Goal: Information Seeking & Learning: Learn about a topic

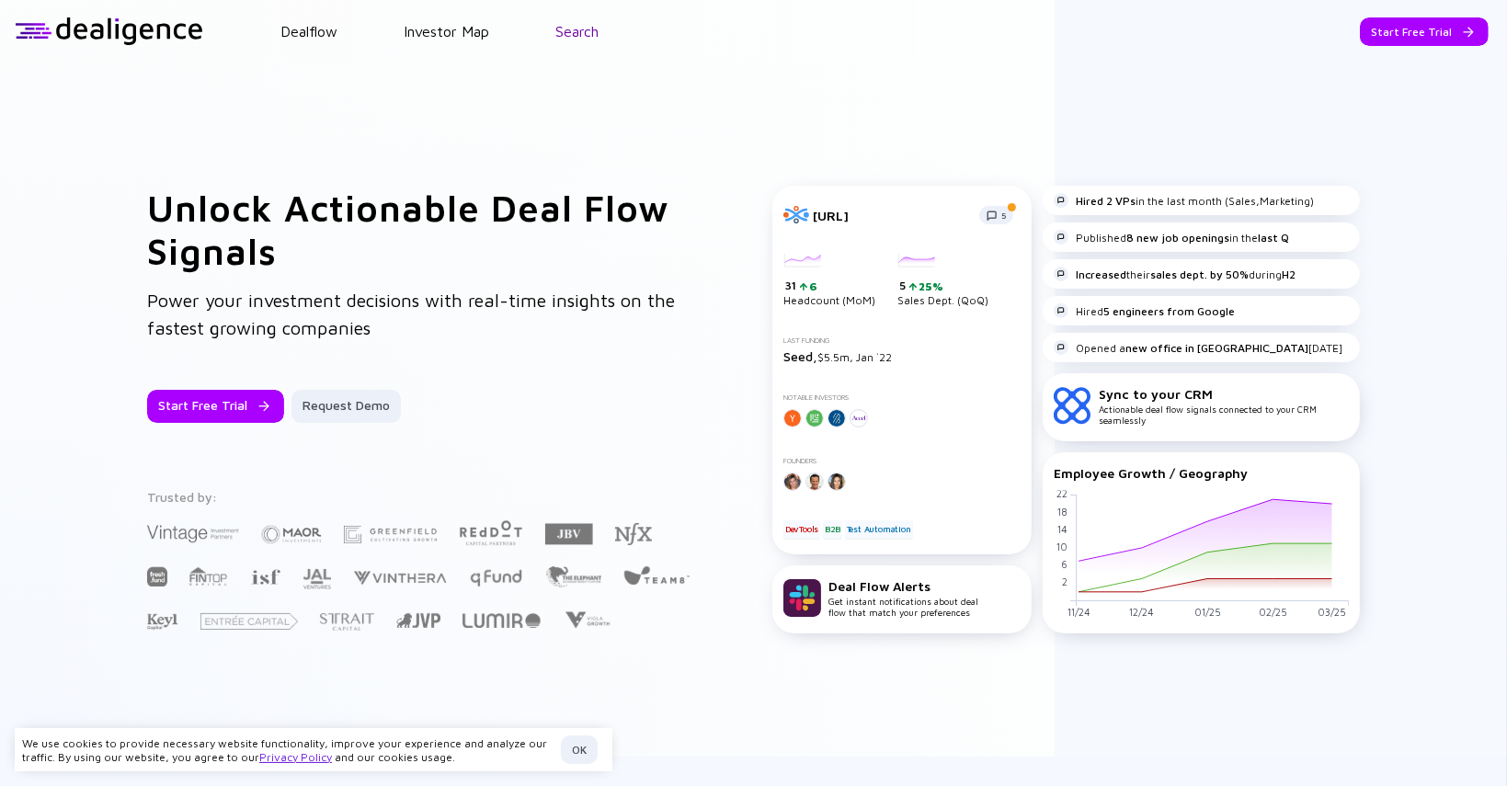
click at [560, 34] on link "Search" at bounding box center [576, 31] width 43 height 17
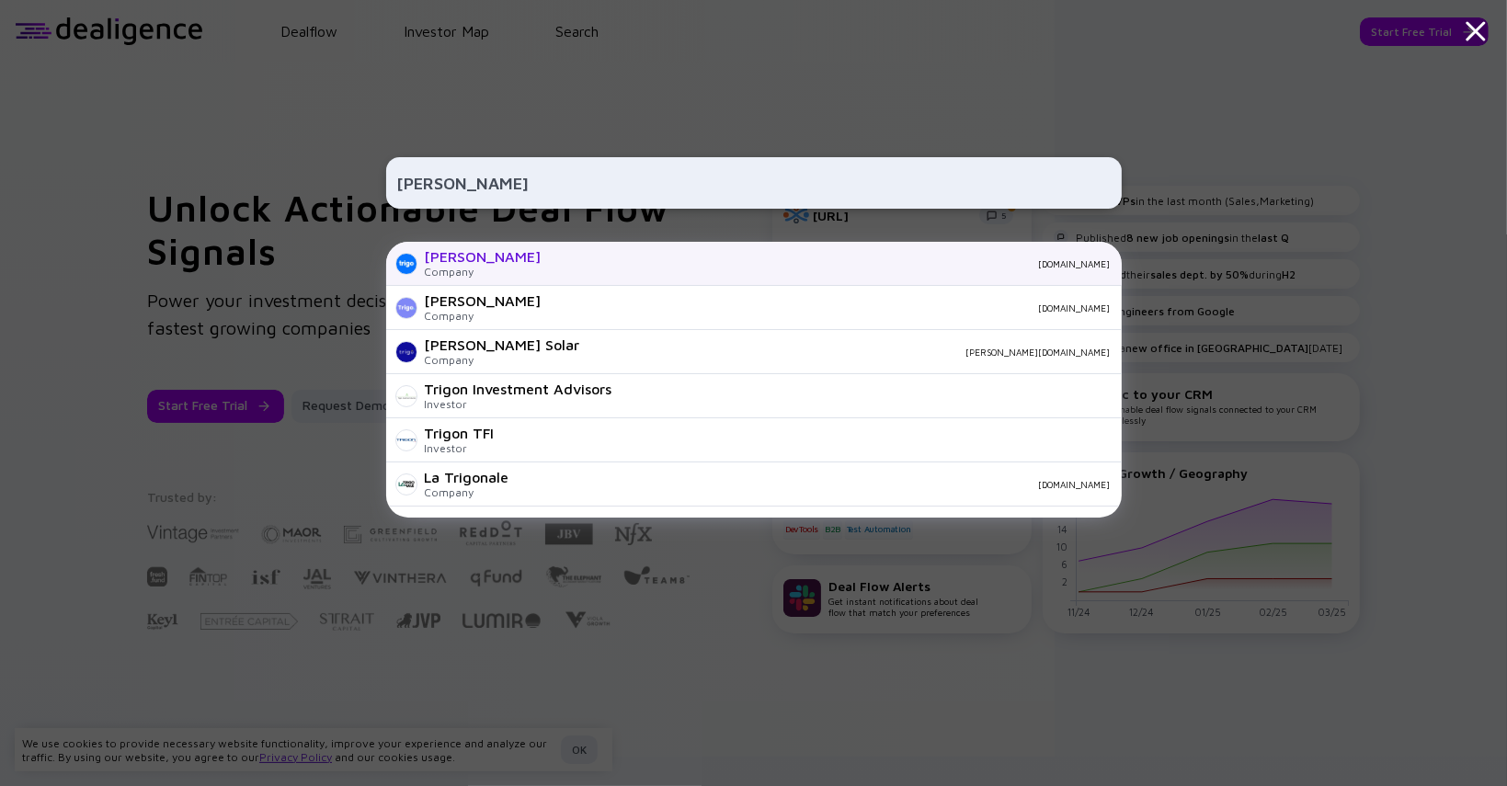
type input "[PERSON_NAME]"
click at [627, 248] on div "[PERSON_NAME] Company [DOMAIN_NAME]" at bounding box center [754, 264] width 736 height 44
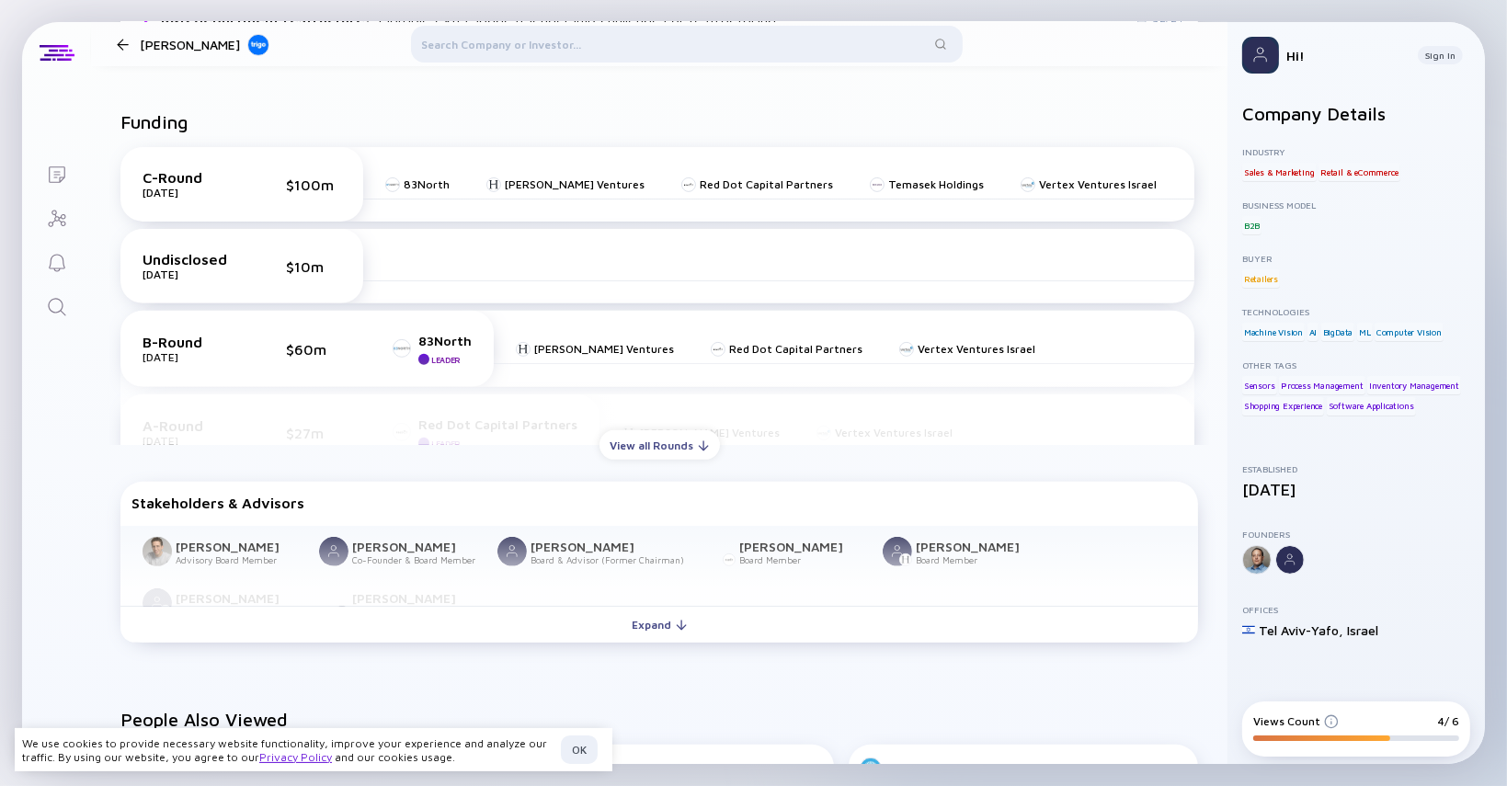
scroll to position [725, 0]
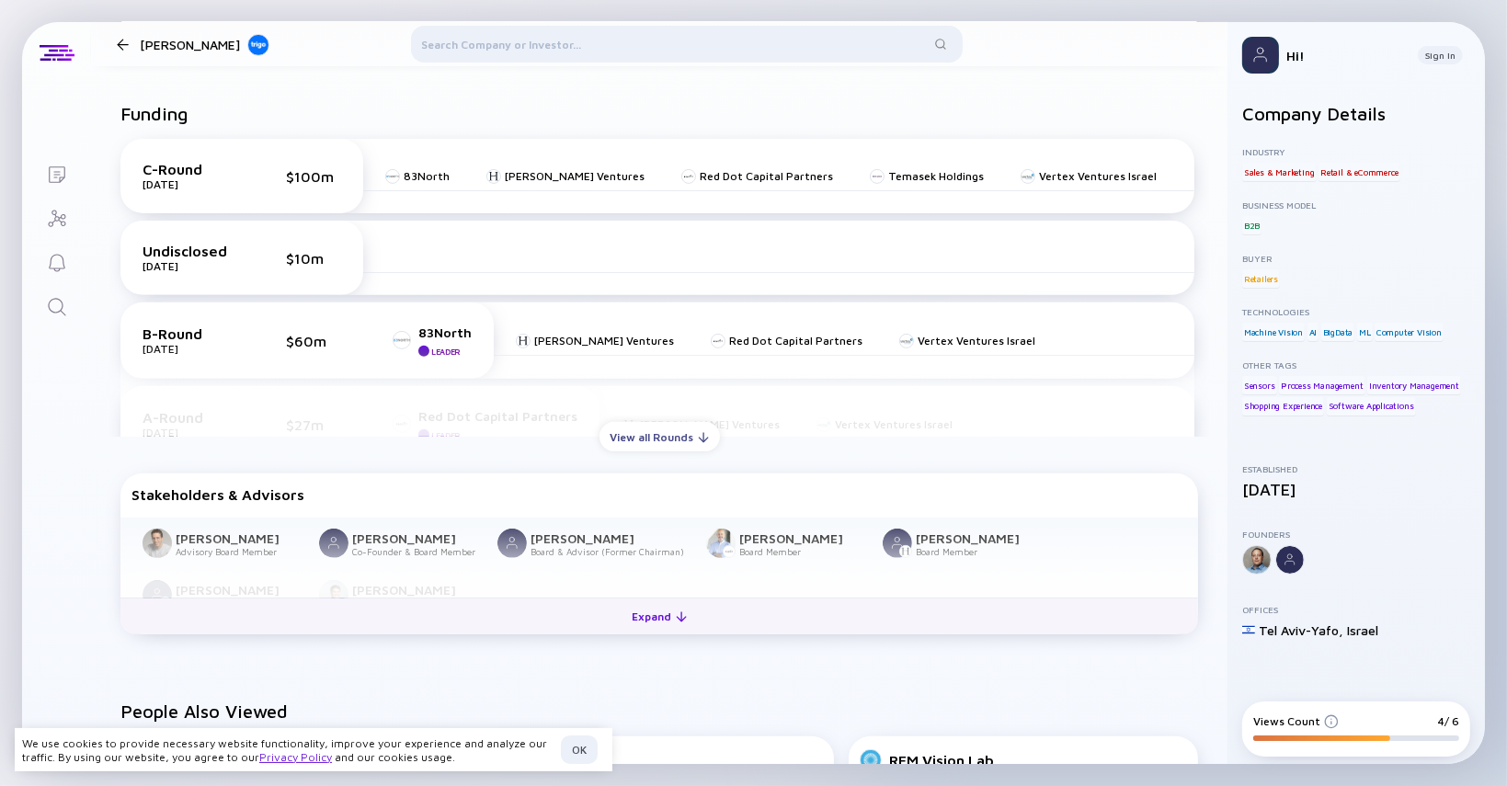
click at [669, 624] on div "Expand" at bounding box center [660, 616] width 76 height 29
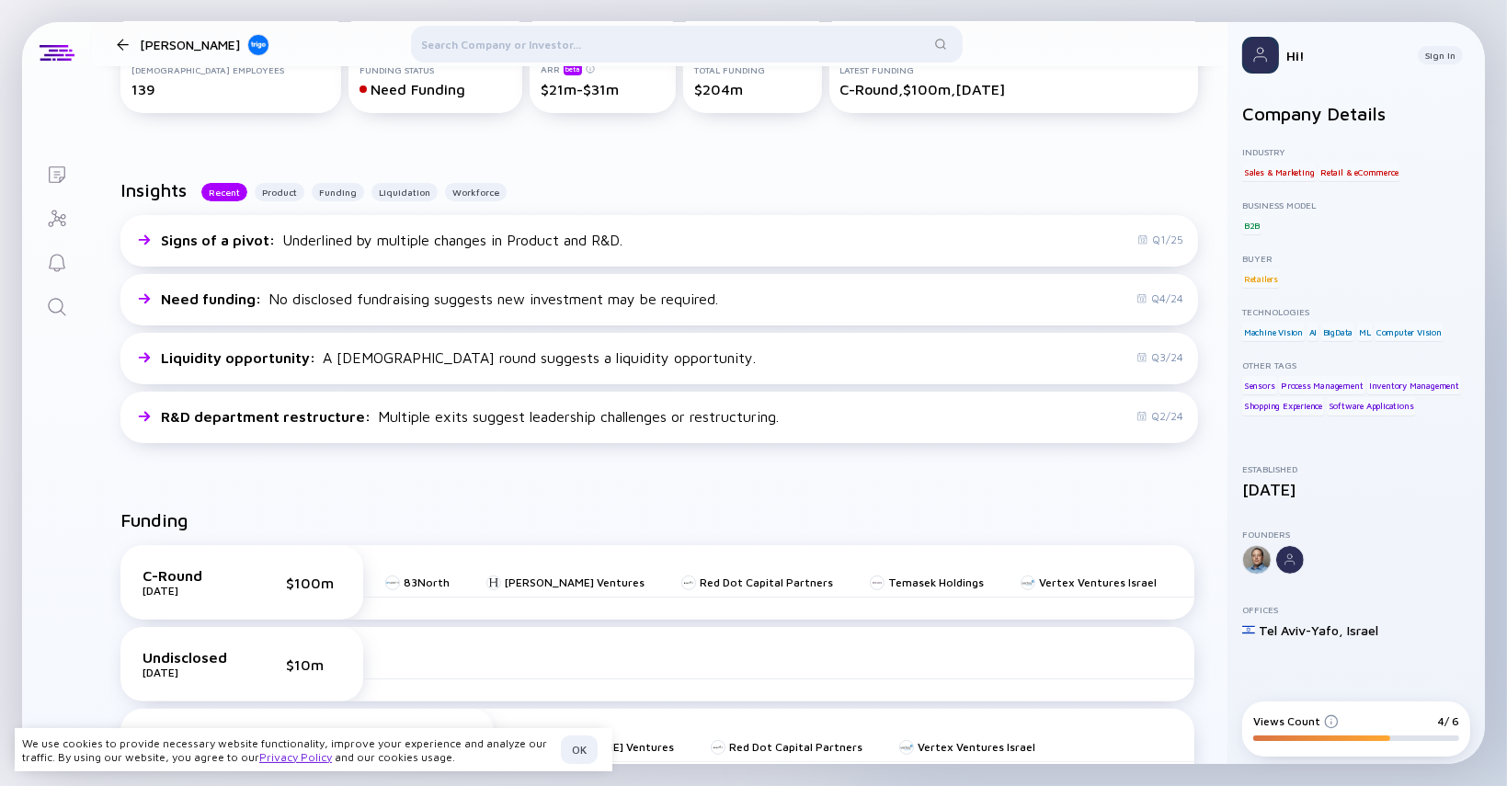
scroll to position [0, 0]
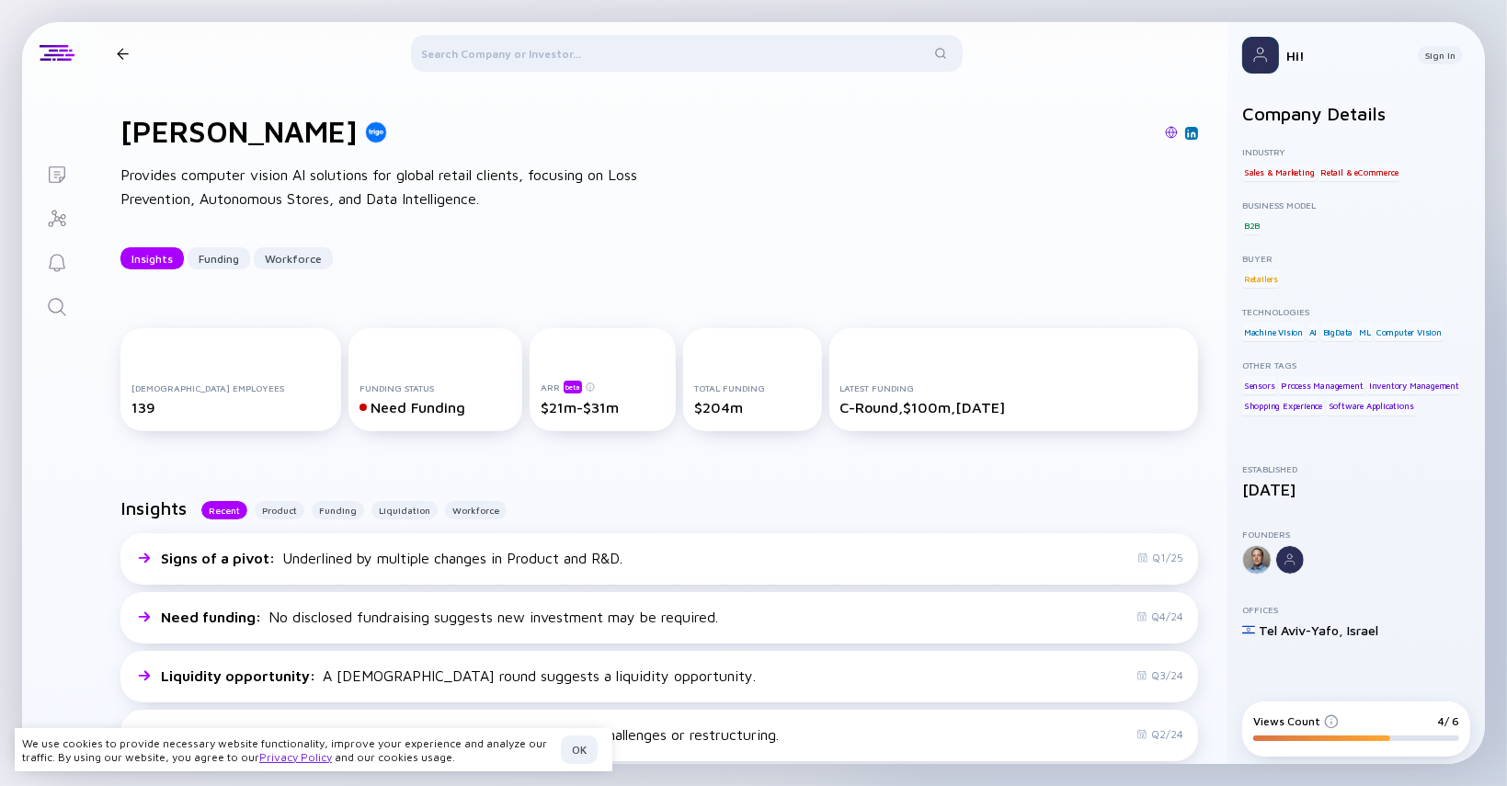
click at [522, 52] on div at bounding box center [687, 57] width 552 height 44
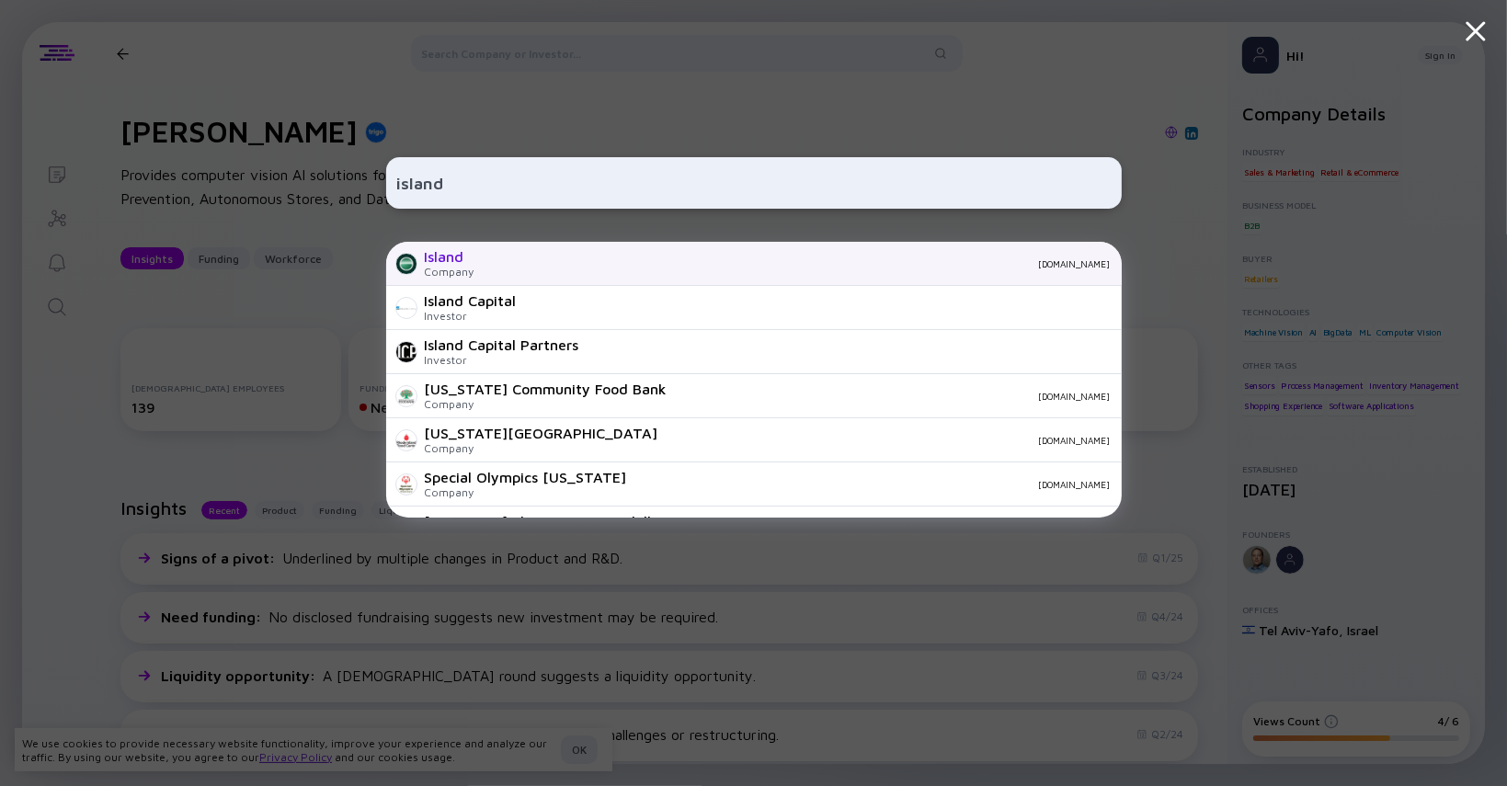
type input "island"
click at [463, 253] on div "Island" at bounding box center [450, 256] width 50 height 17
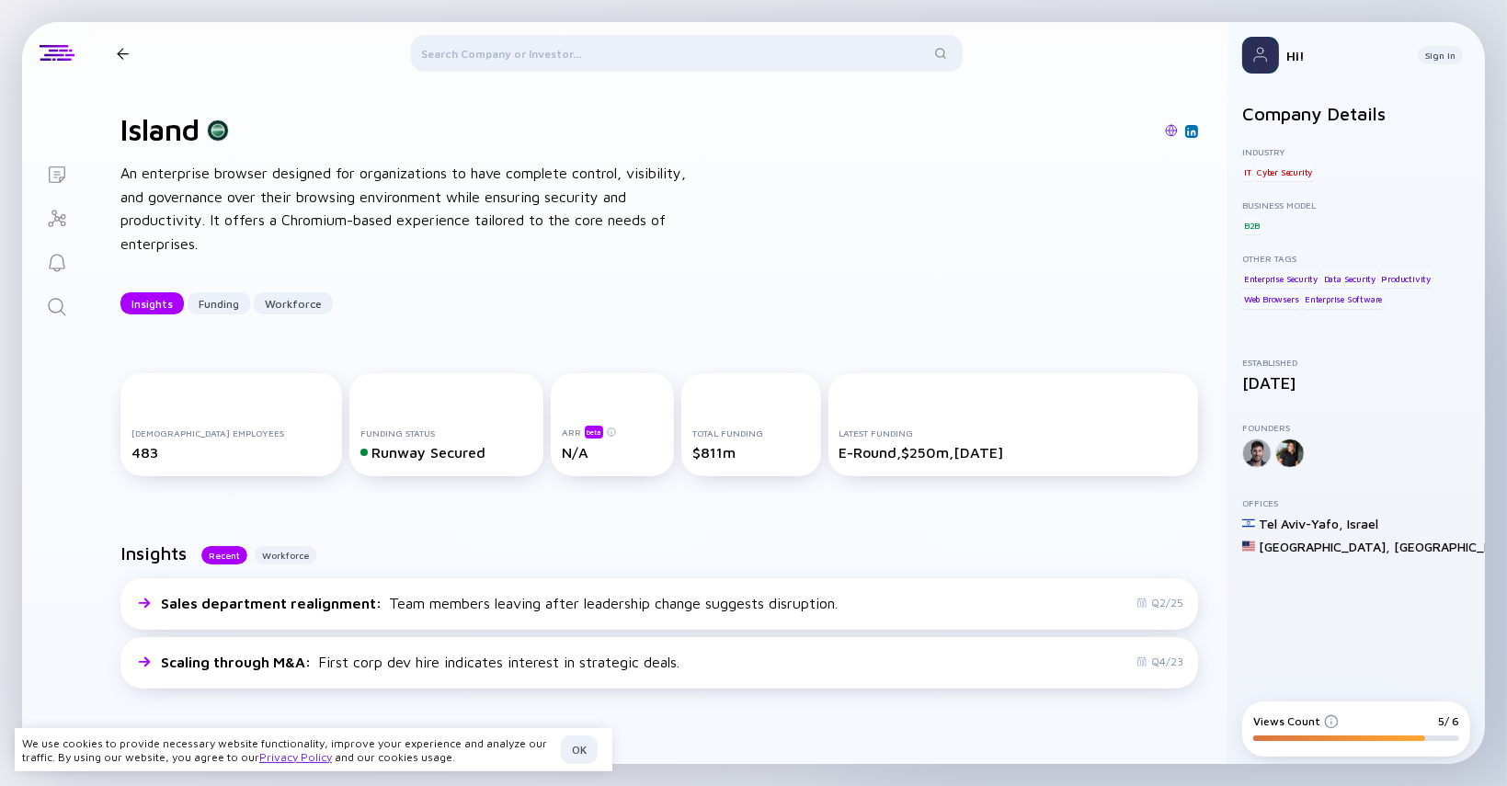
scroll to position [3, 0]
click at [463, 46] on div at bounding box center [687, 57] width 552 height 44
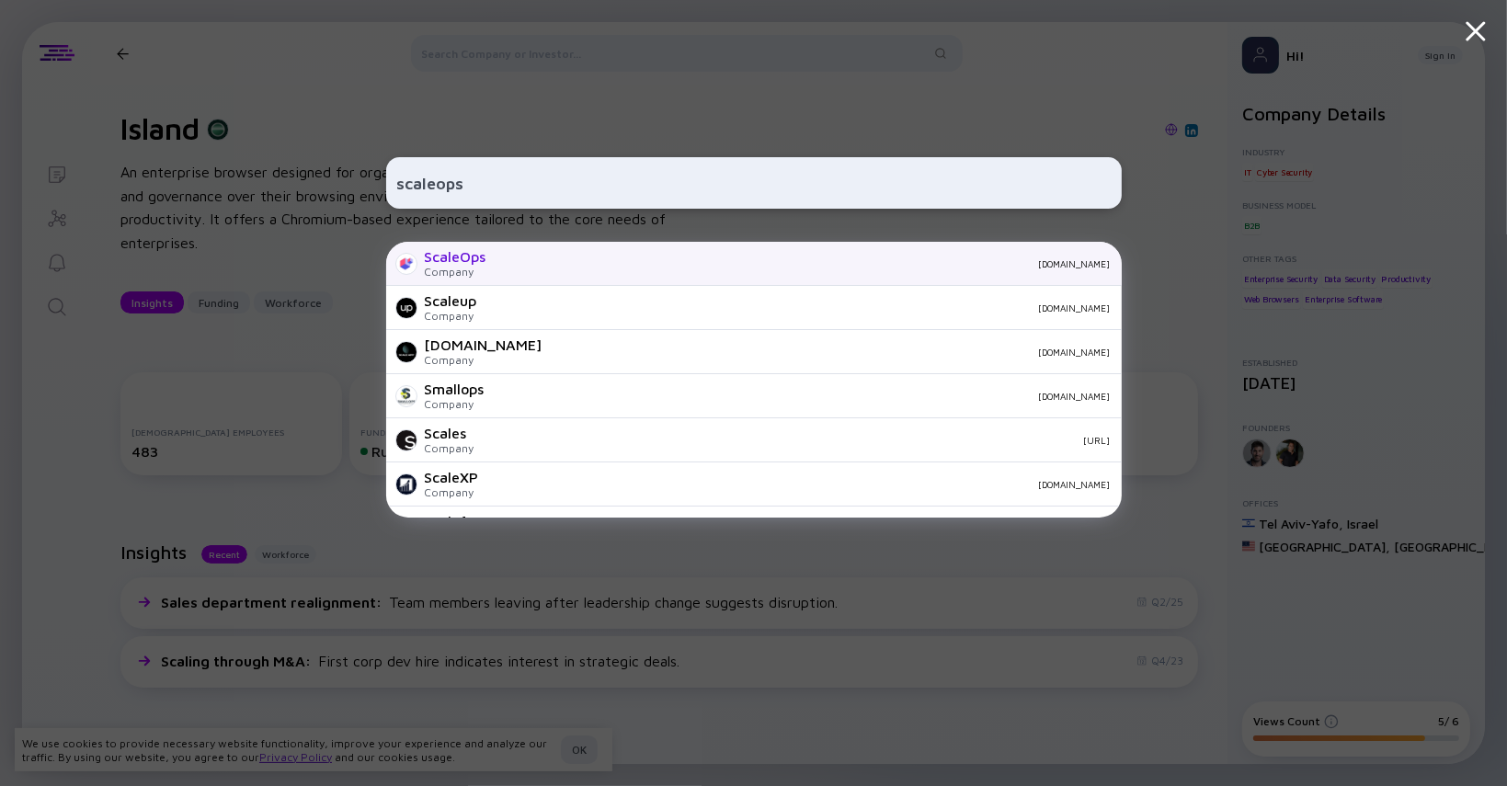
type input "scaleops"
click at [526, 275] on div "ScaleOps Company [DOMAIN_NAME]" at bounding box center [754, 264] width 736 height 44
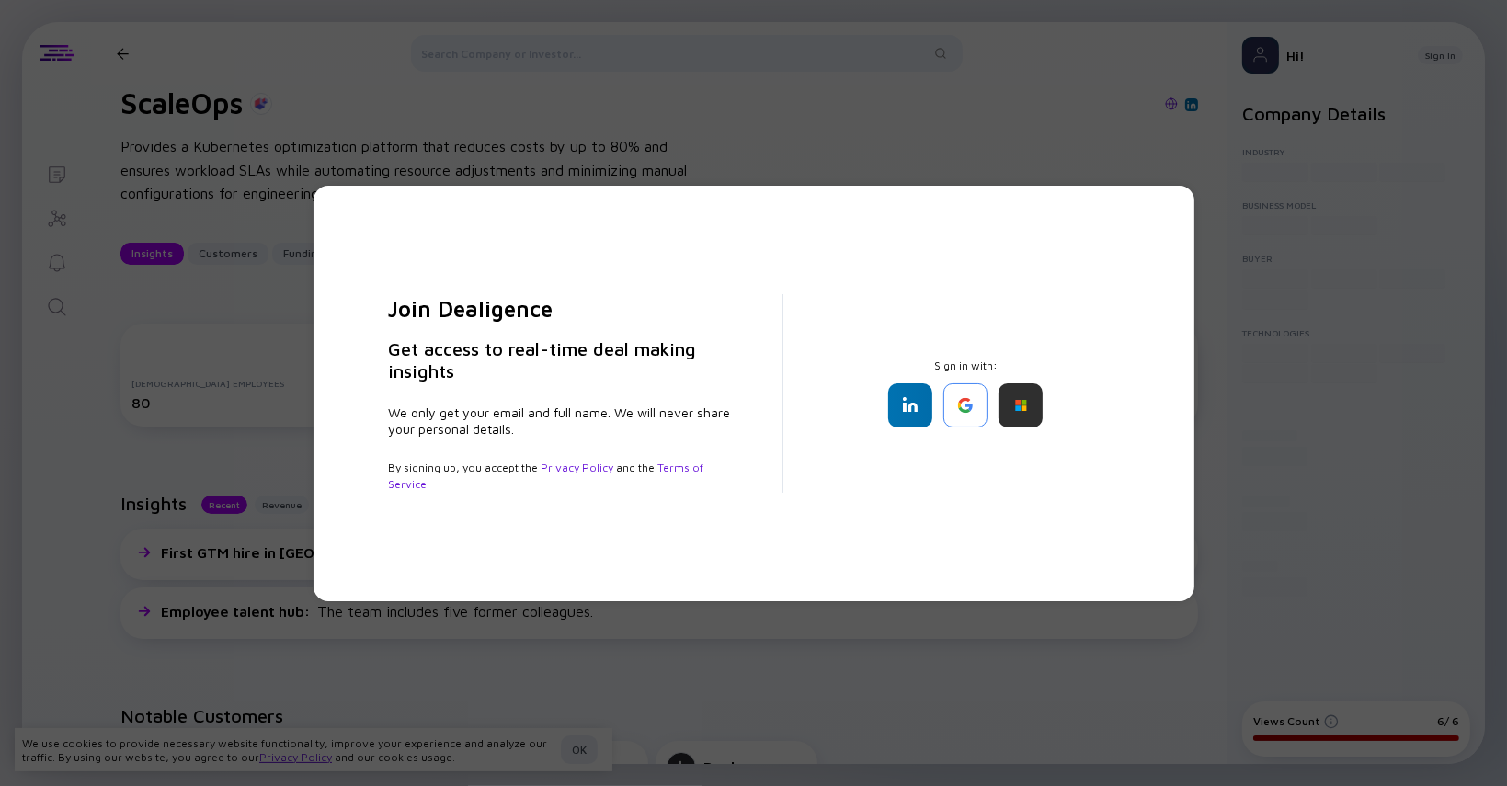
scroll to position [27, 0]
click at [958, 406] on div at bounding box center [966, 405] width 44 height 44
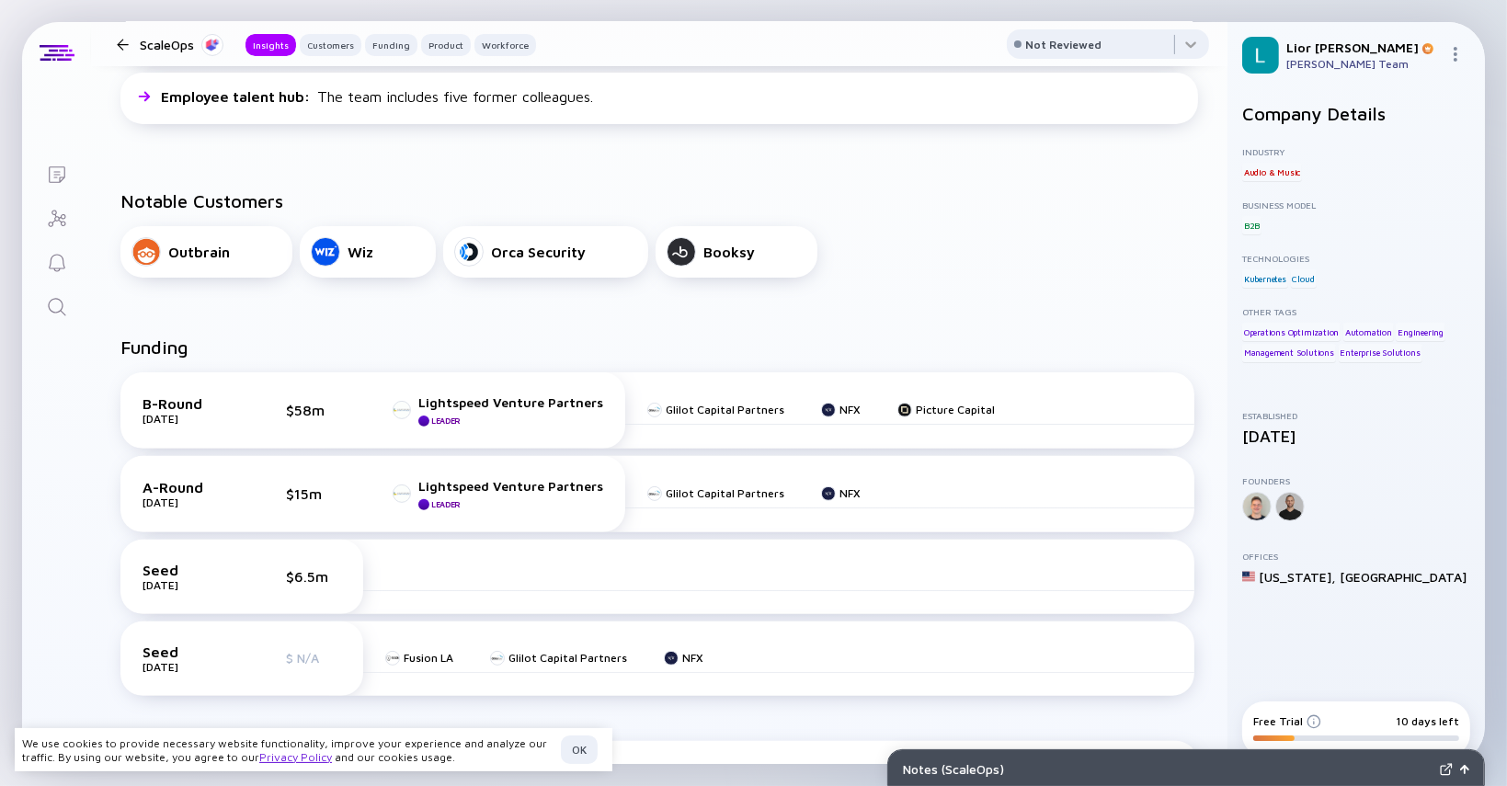
scroll to position [0, 0]
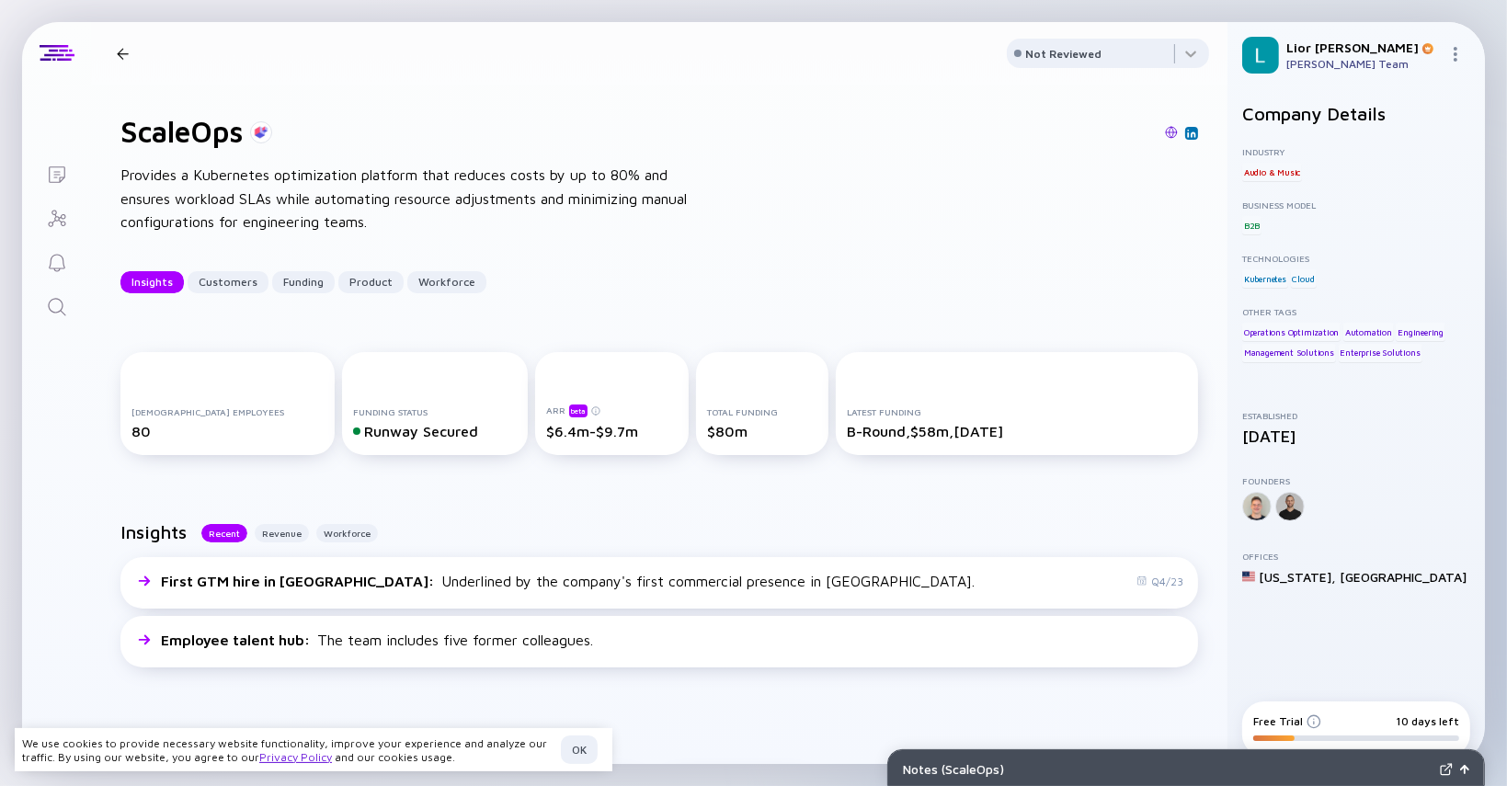
click at [124, 43] on div "ScaleOps Insights Customers Funding Product Workforce" at bounding box center [322, 53] width 427 height 24
